Goal: Task Accomplishment & Management: Complete application form

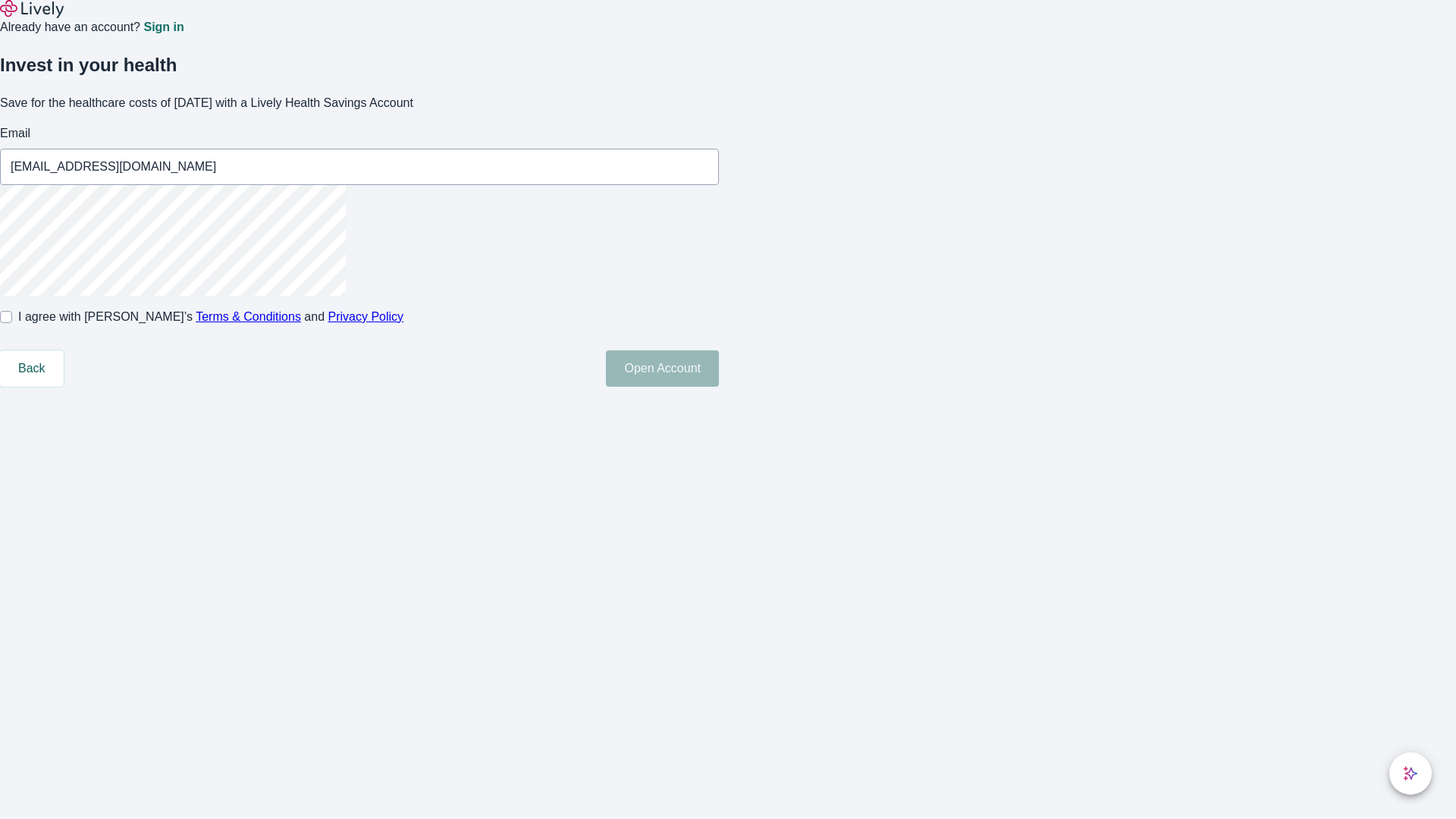
click at [12, 324] on input "I agree with Lively’s Terms & Conditions and Privacy Policy" at bounding box center [6, 317] width 12 height 12
checkbox input "true"
click at [719, 386] on button "Open Account" at bounding box center [663, 368] width 113 height 36
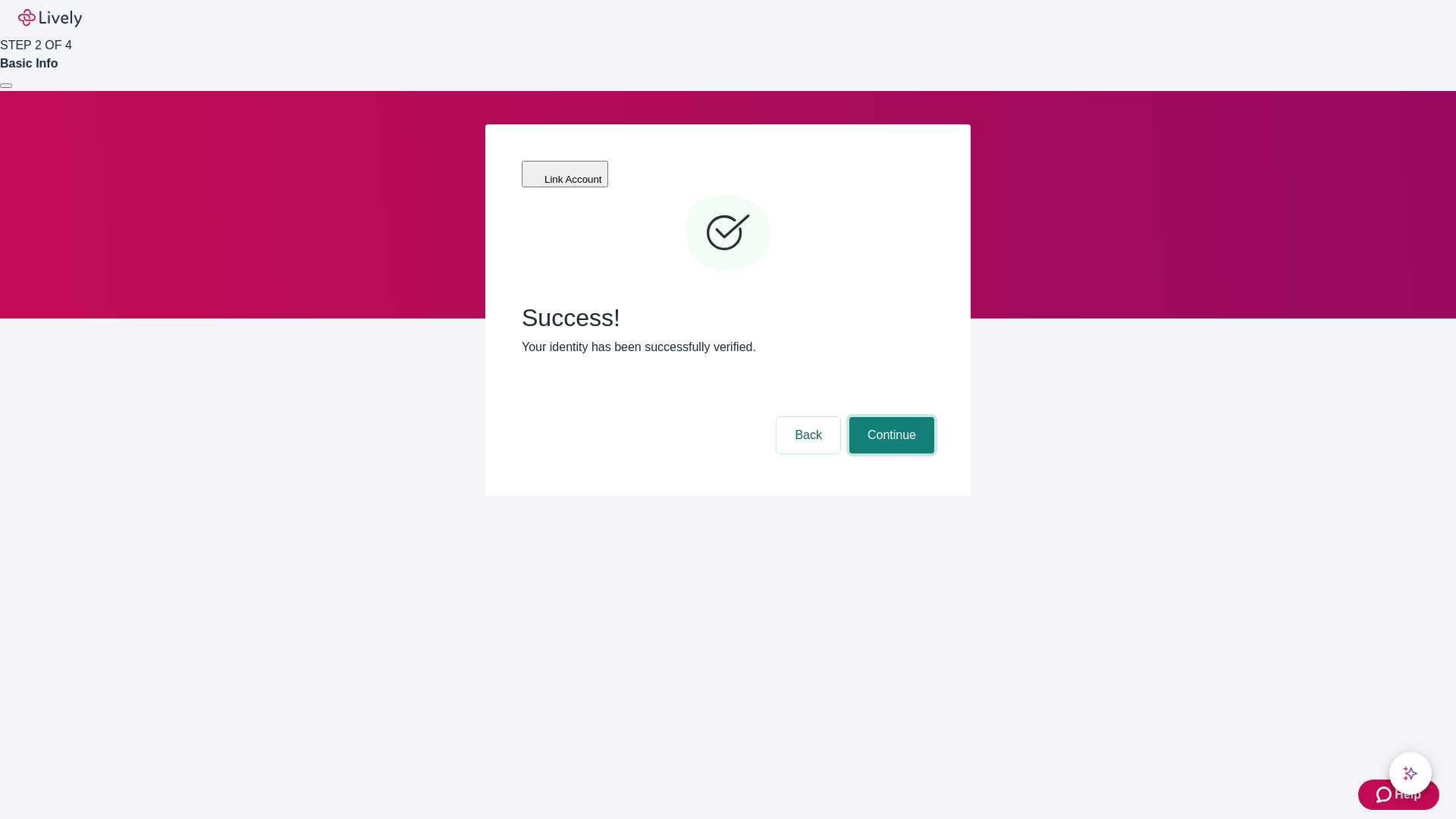
click at [890, 417] on button "Continue" at bounding box center [892, 435] width 85 height 36
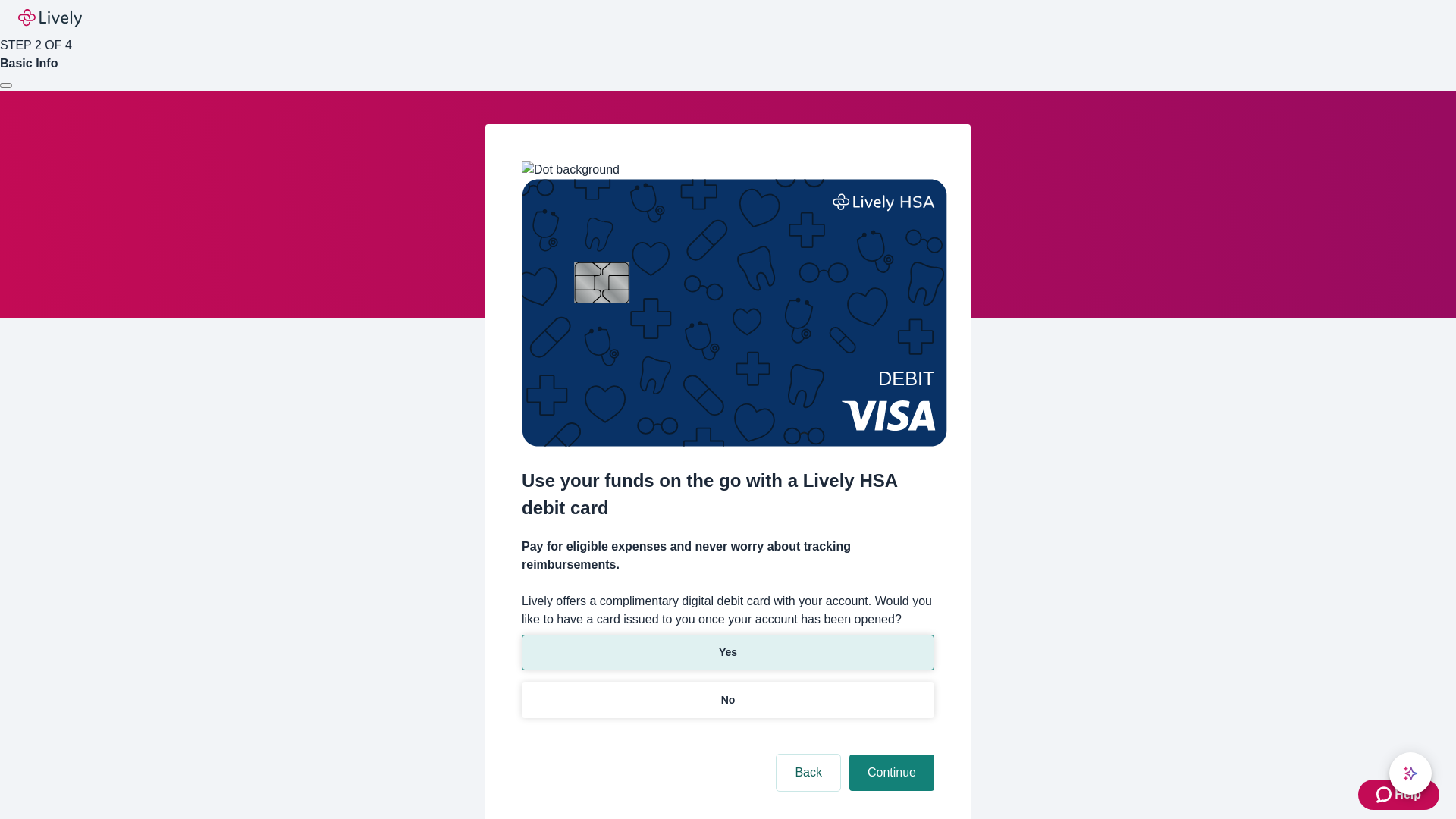
click at [728, 644] on p "Yes" at bounding box center [728, 652] width 19 height 16
click at [890, 755] on button "Continue" at bounding box center [892, 773] width 85 height 36
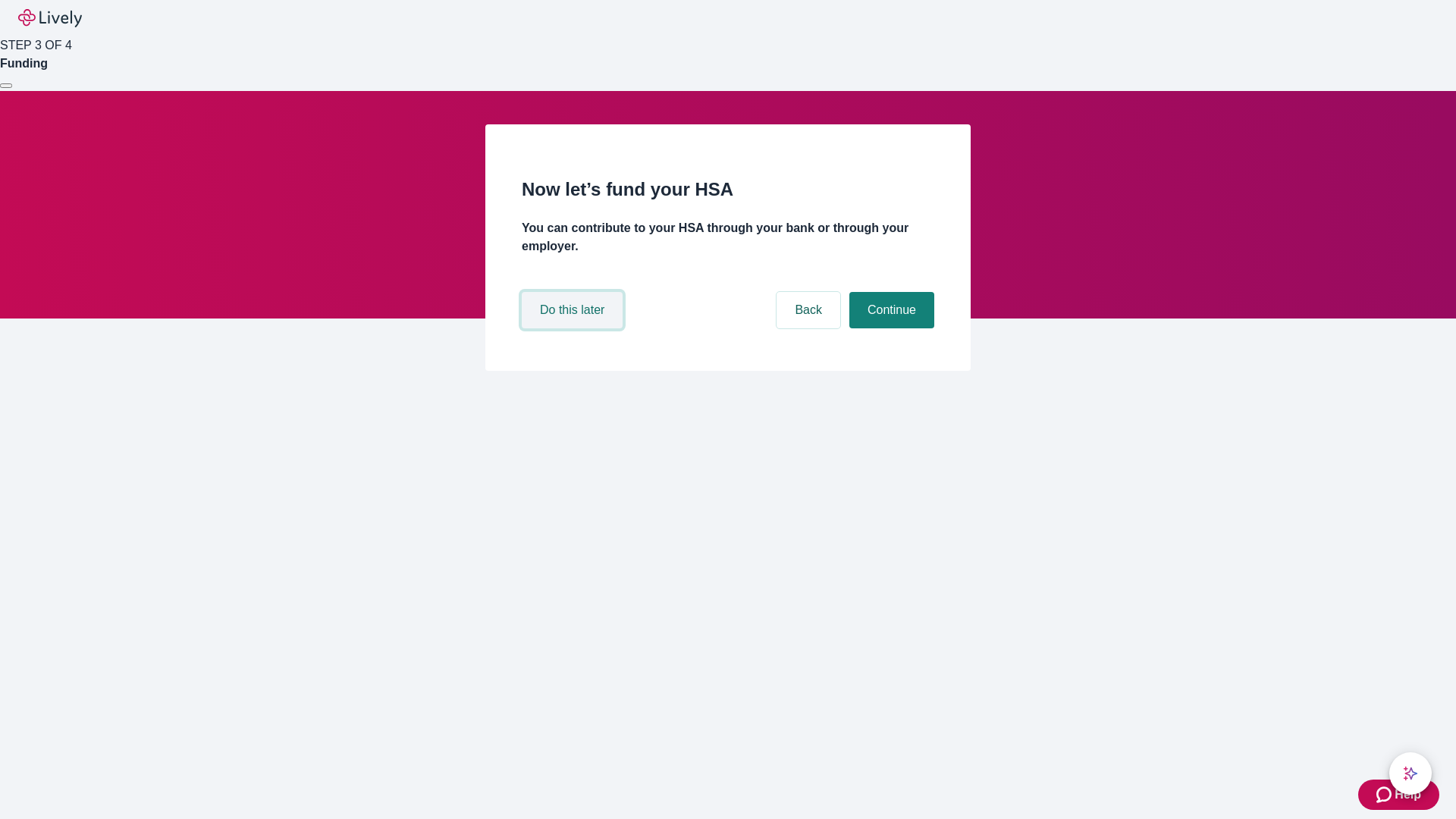
click at [574, 329] on button "Do this later" at bounding box center [572, 309] width 101 height 36
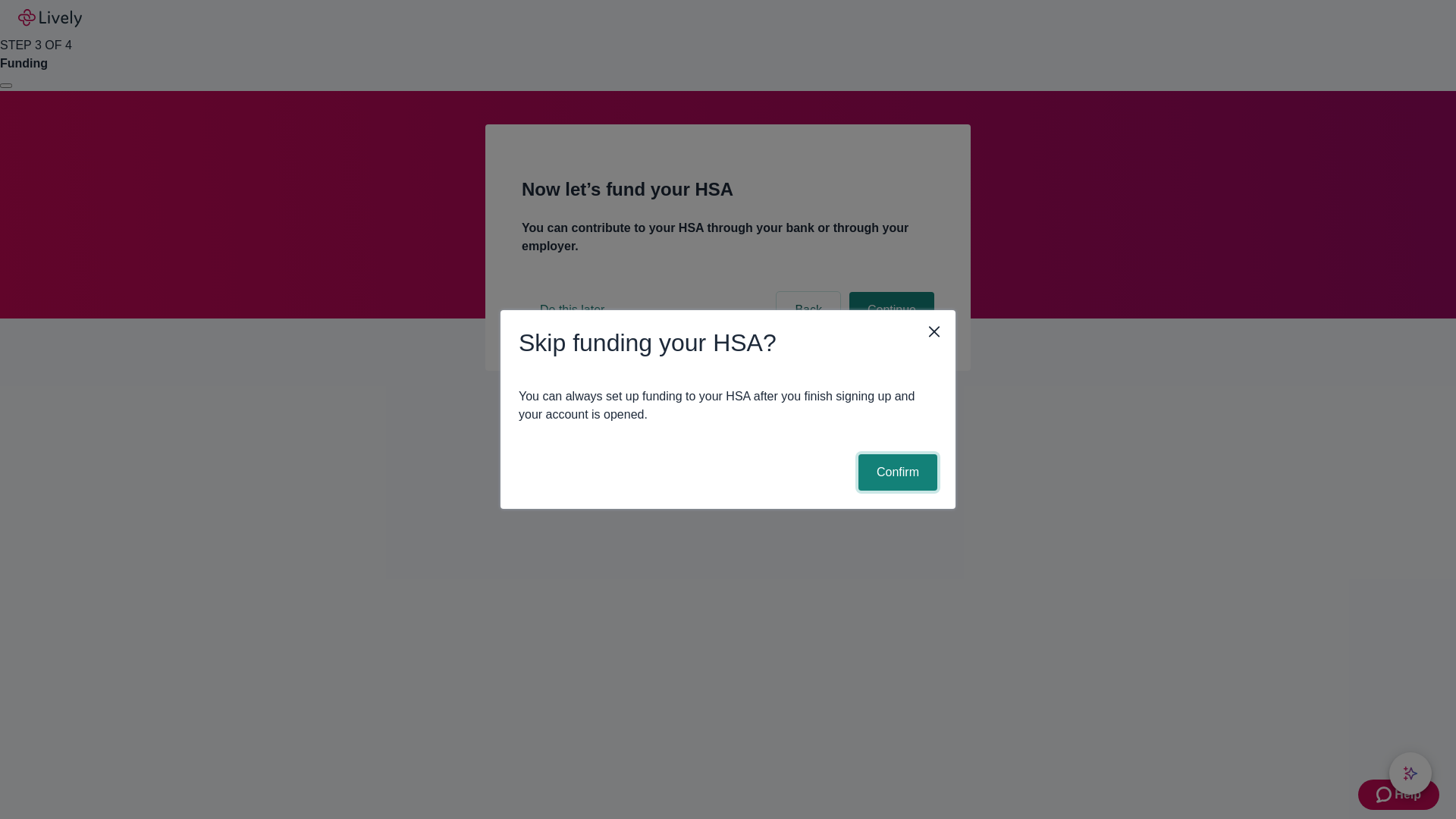
click at [896, 472] on button "Confirm" at bounding box center [898, 472] width 79 height 36
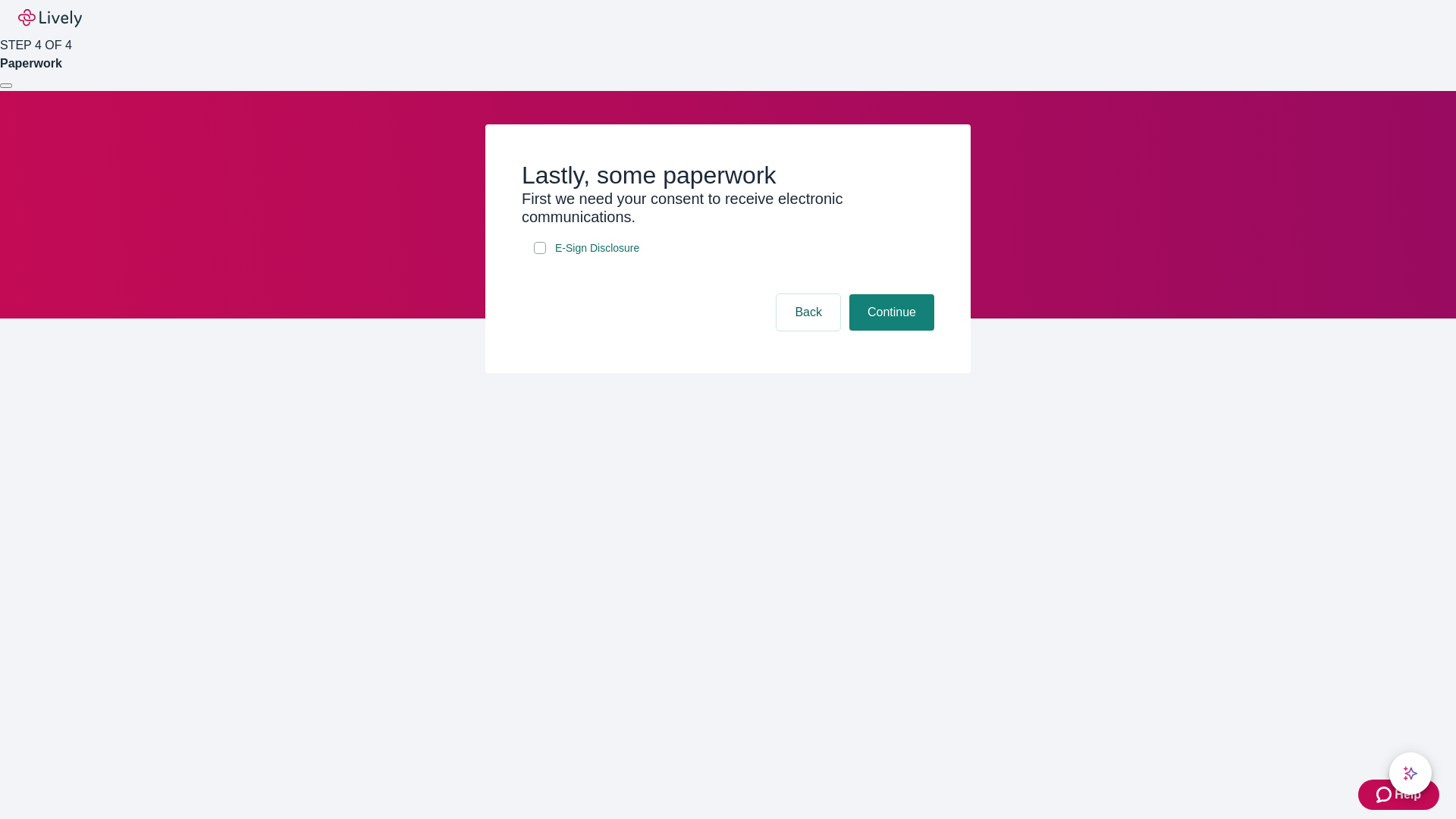
click at [540, 254] on input "E-Sign Disclosure" at bounding box center [540, 248] width 12 height 12
checkbox input "true"
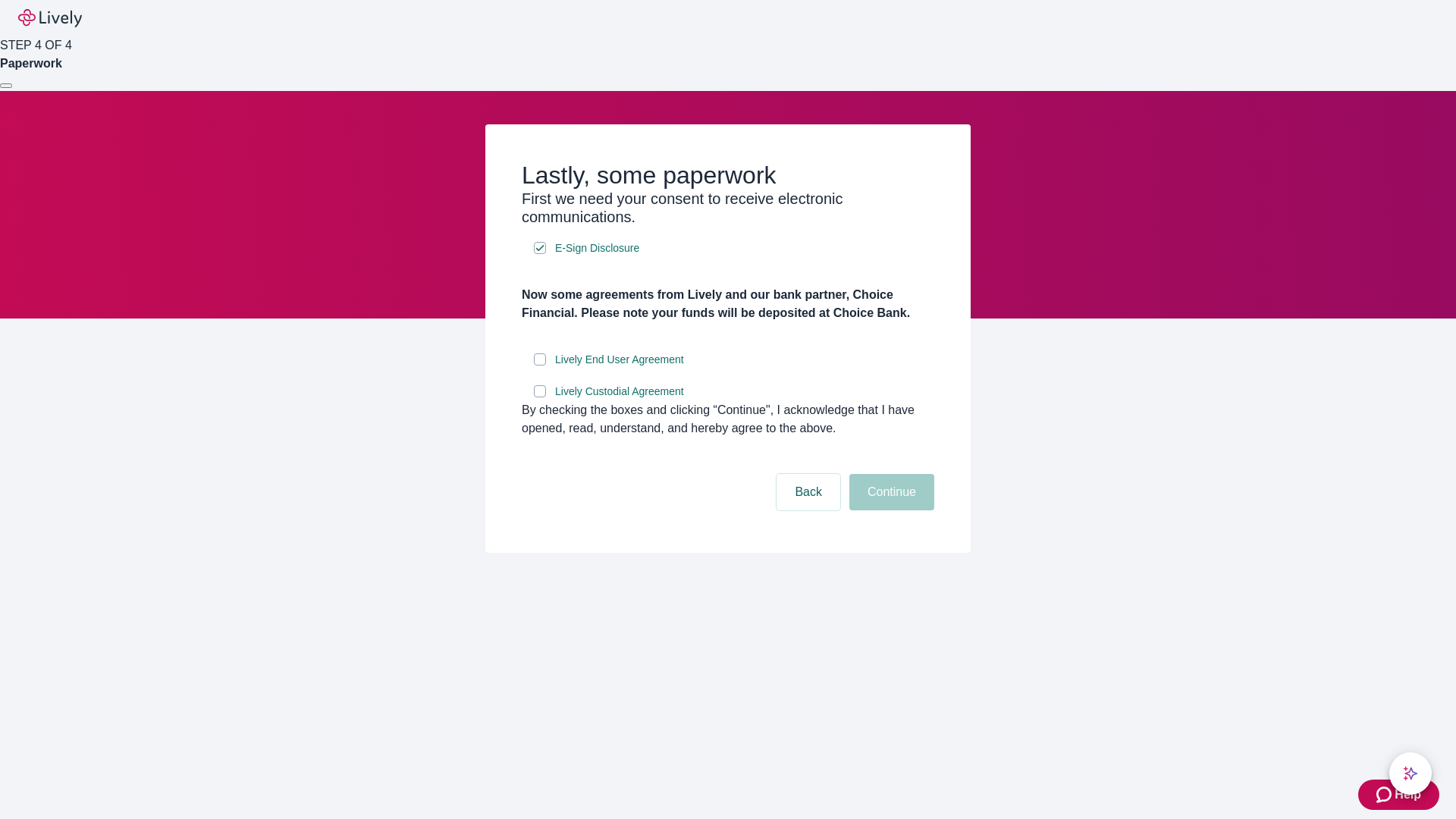
click at [540, 366] on input "Lively End User Agreement" at bounding box center [540, 360] width 12 height 12
checkbox input "true"
click at [540, 397] on input "Lively Custodial Agreement" at bounding box center [540, 392] width 12 height 12
checkbox input "true"
click at [890, 511] on button "Continue" at bounding box center [892, 492] width 85 height 36
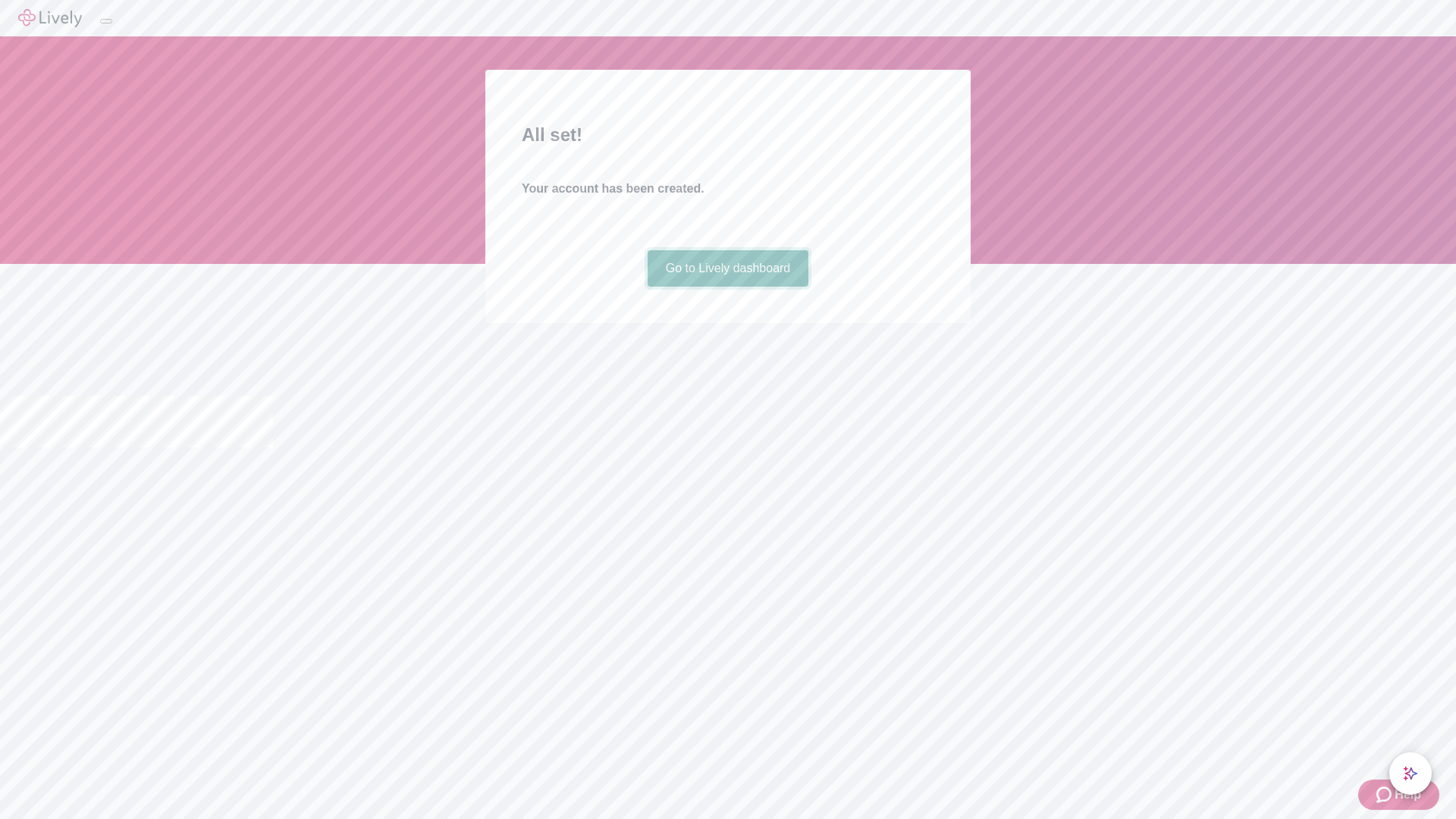
click at [728, 287] on link "Go to Lively dashboard" at bounding box center [728, 268] width 161 height 36
